Goal: Information Seeking & Learning: Learn about a topic

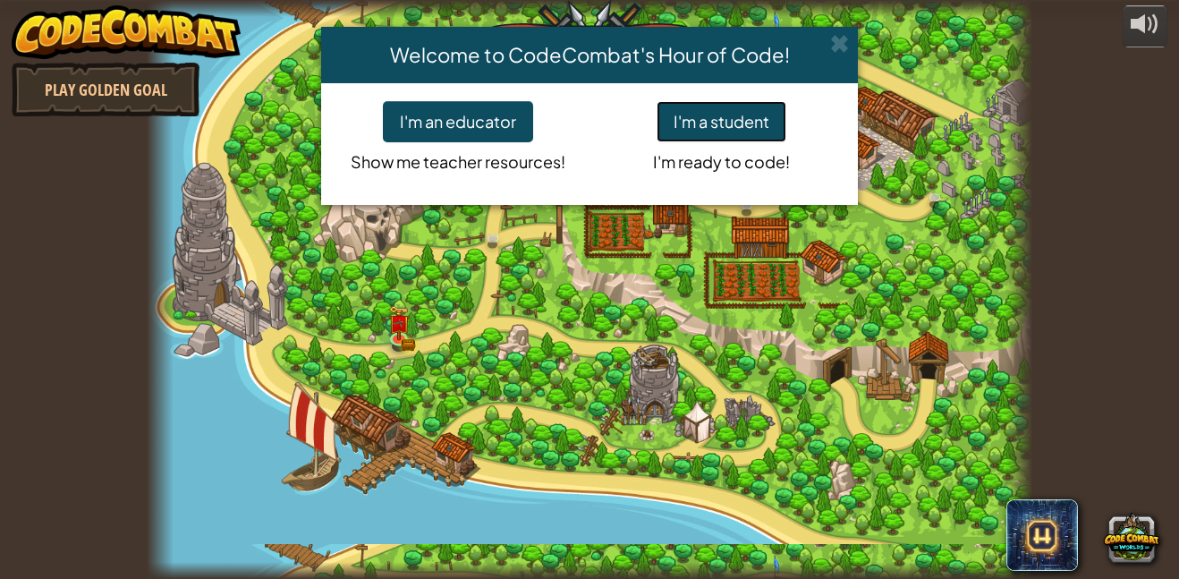
click at [722, 126] on button "I'm a student" at bounding box center [722, 121] width 130 height 41
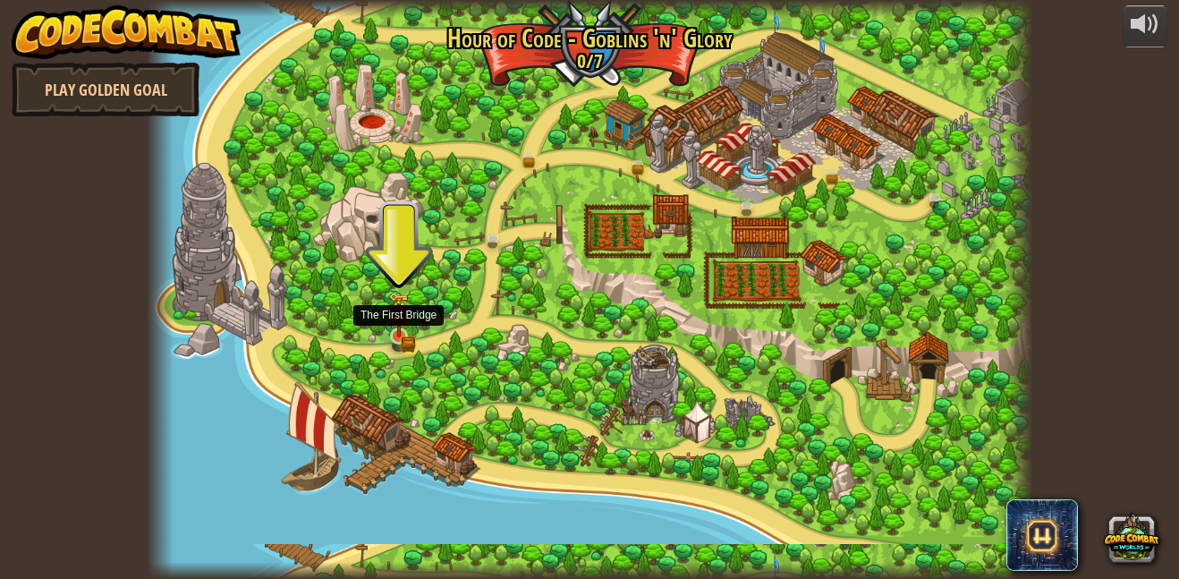
click at [389, 335] on img at bounding box center [398, 315] width 21 height 47
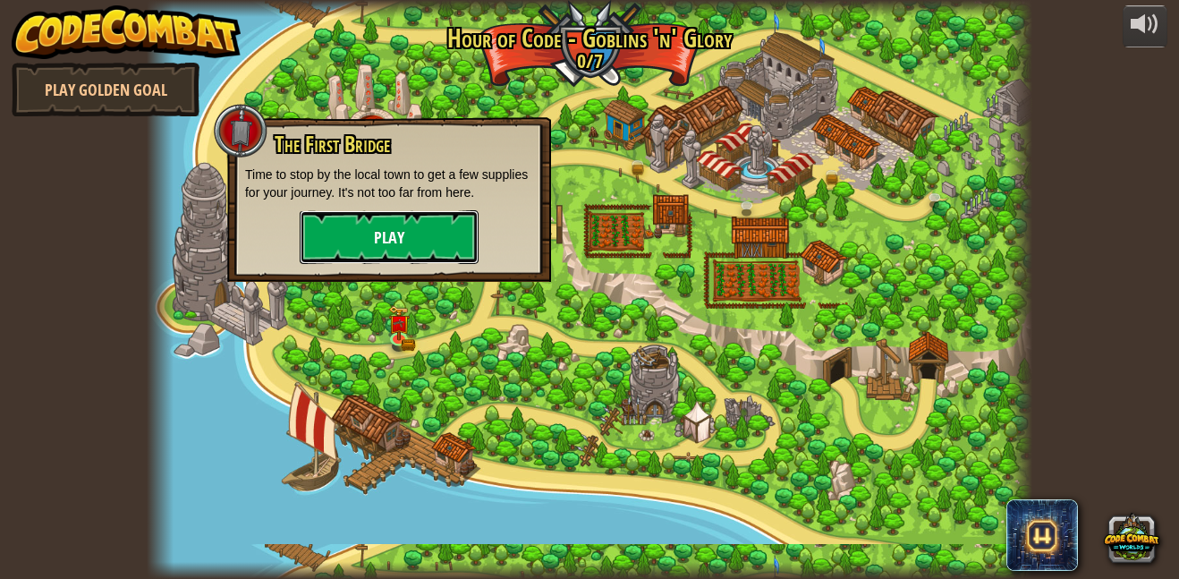
click at [352, 229] on button "Play" at bounding box center [389, 237] width 179 height 54
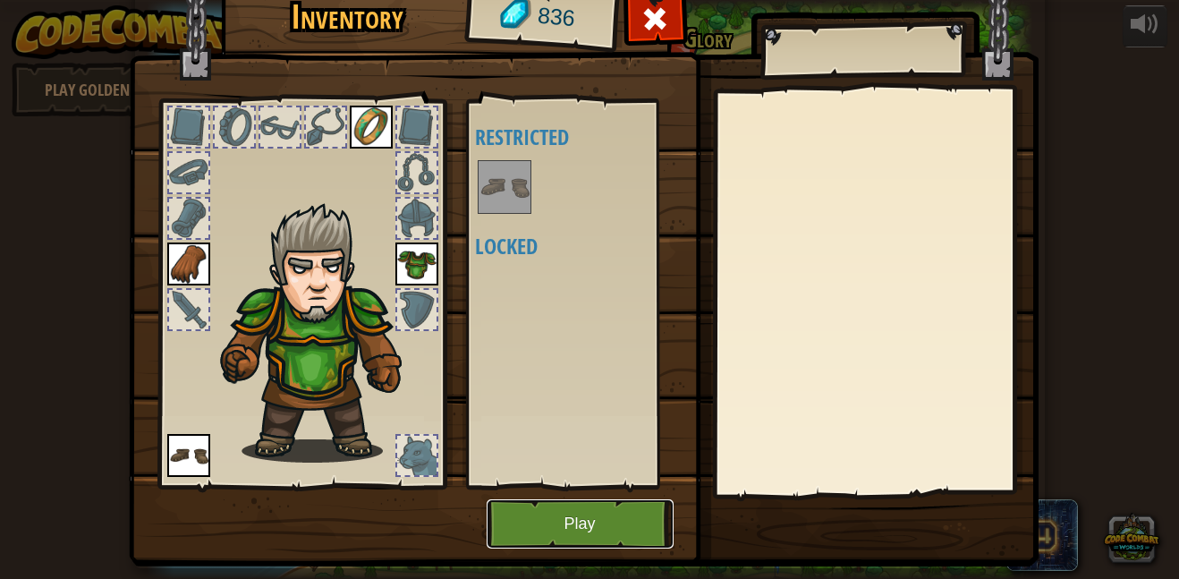
click at [559, 514] on button "Play" at bounding box center [580, 523] width 187 height 49
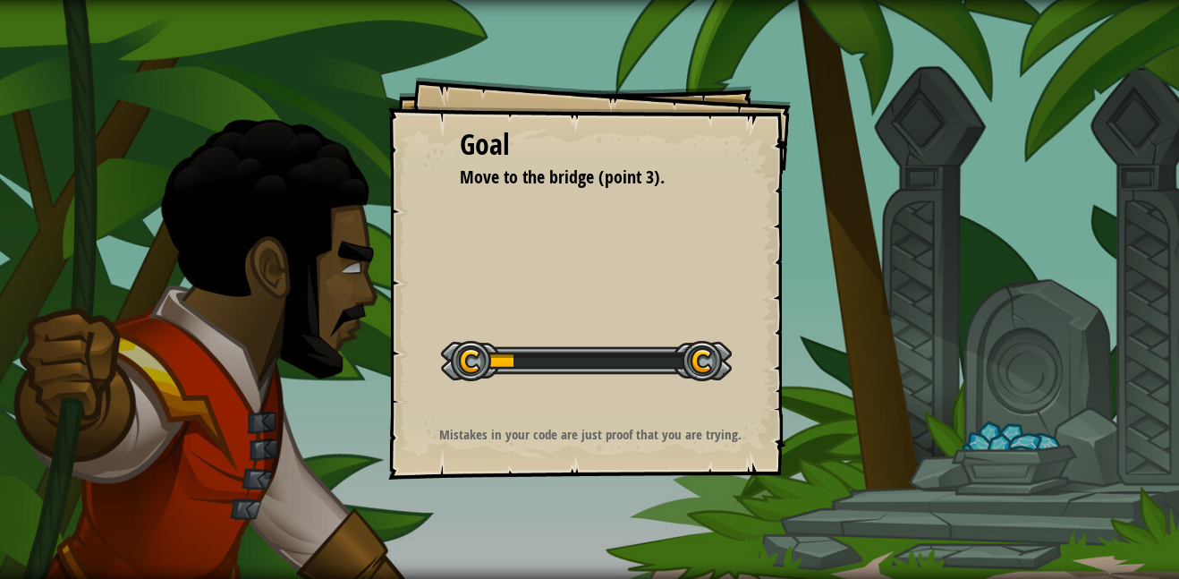
click at [592, 241] on div "Goal Move to the bridge (point 3). Start Level Error loading from server. Try r…" at bounding box center [589, 278] width 402 height 402
